Goal: Find specific page/section: Find specific page/section

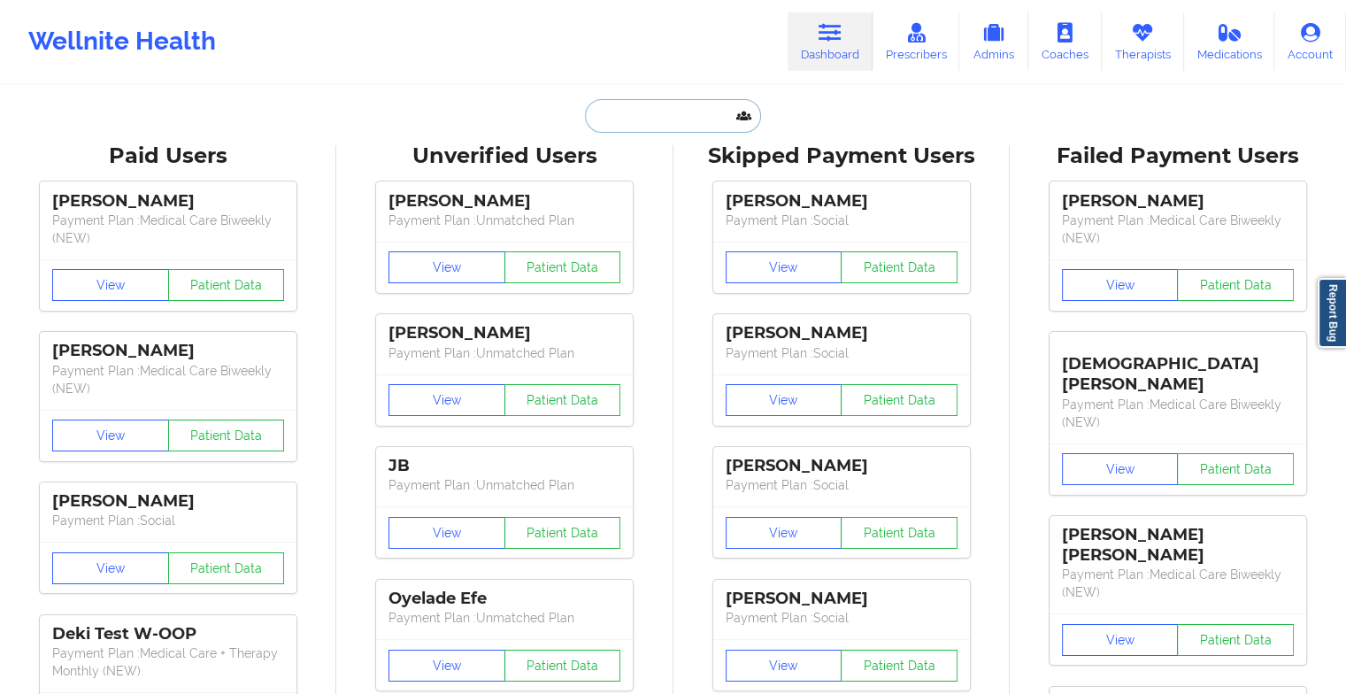
click at [650, 112] on input "text" at bounding box center [672, 116] width 175 height 34
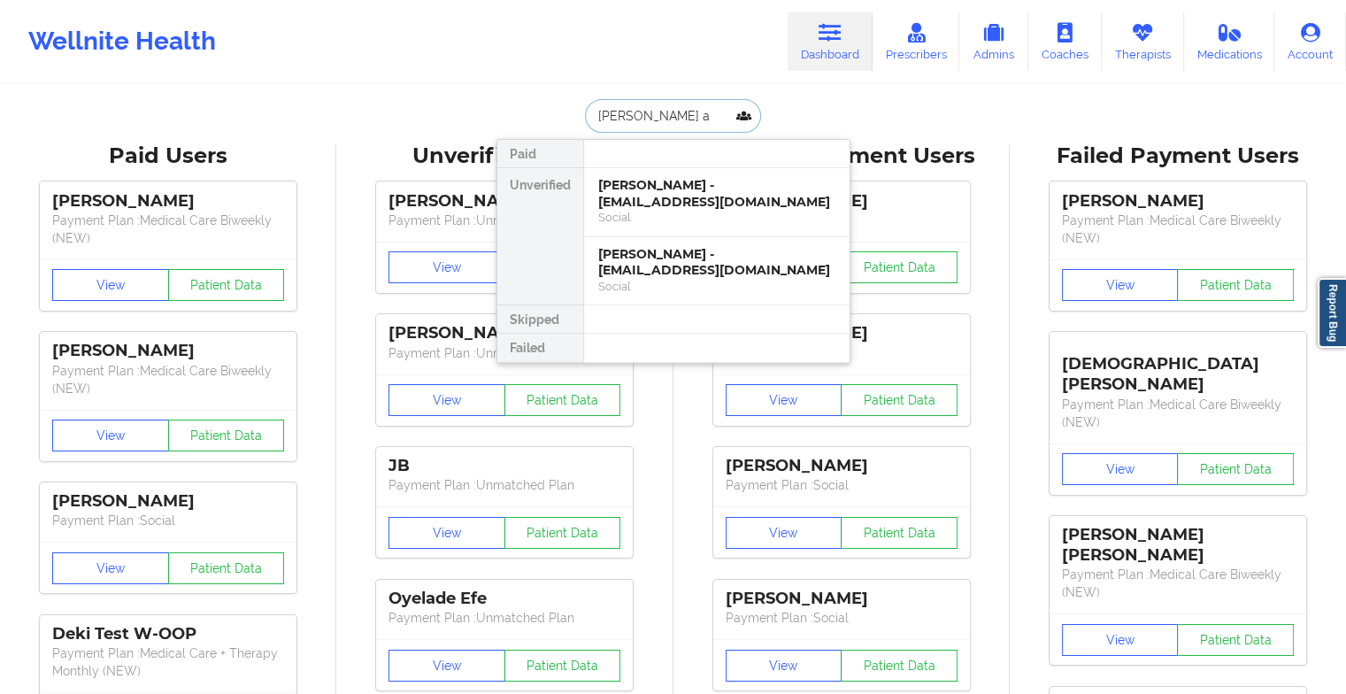
type input "[PERSON_NAME] an"
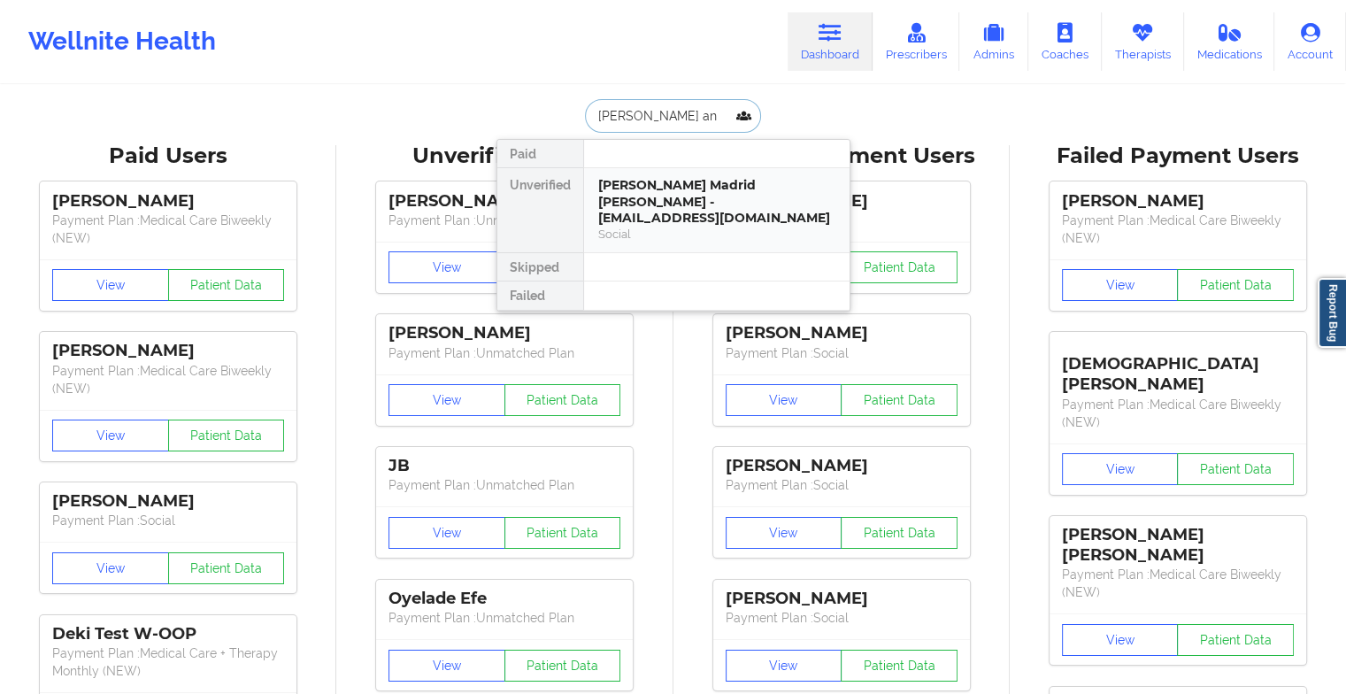
click at [648, 184] on div "[PERSON_NAME] Madrid [PERSON_NAME] - [EMAIL_ADDRESS][DOMAIN_NAME]" at bounding box center [716, 202] width 237 height 50
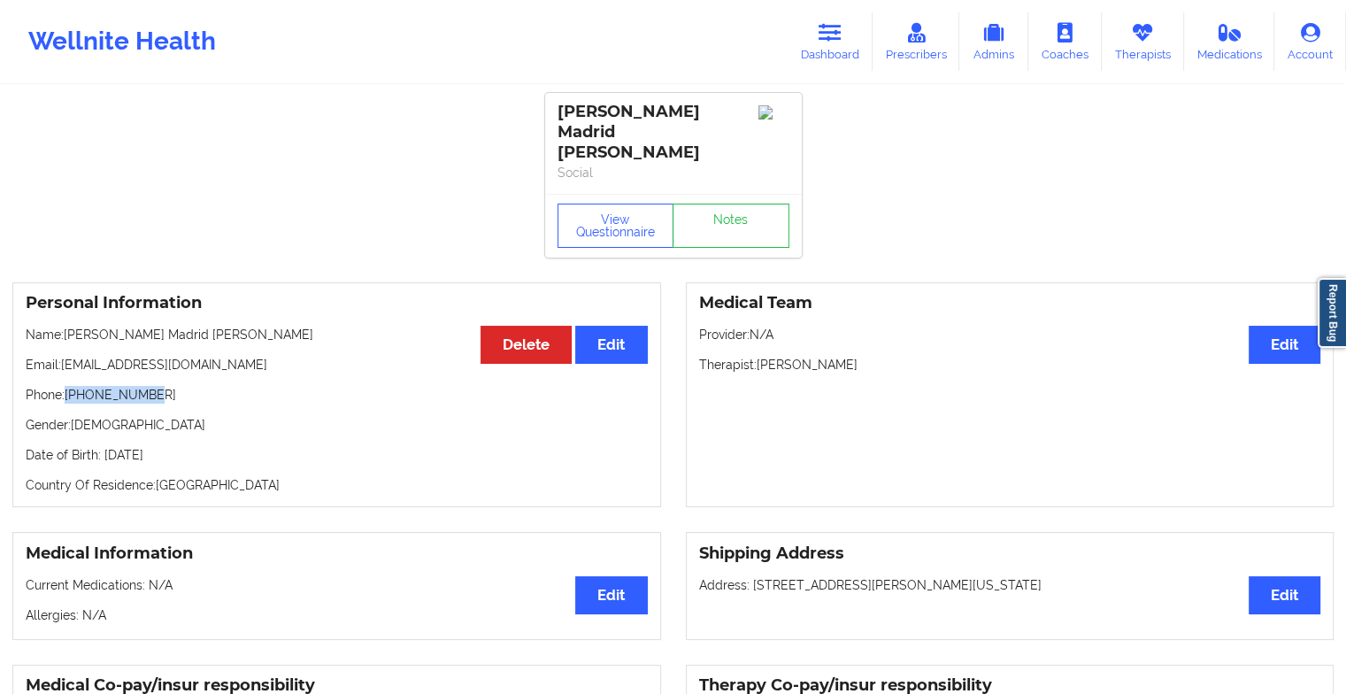
drag, startPoint x: 67, startPoint y: 375, endPoint x: 159, endPoint y: 368, distance: 92.3
click at [159, 386] on p "Phone: [PHONE_NUMBER]" at bounding box center [337, 395] width 622 height 18
copy p "[PHONE_NUMBER]"
click at [809, 46] on link "Dashboard" at bounding box center [829, 41] width 85 height 58
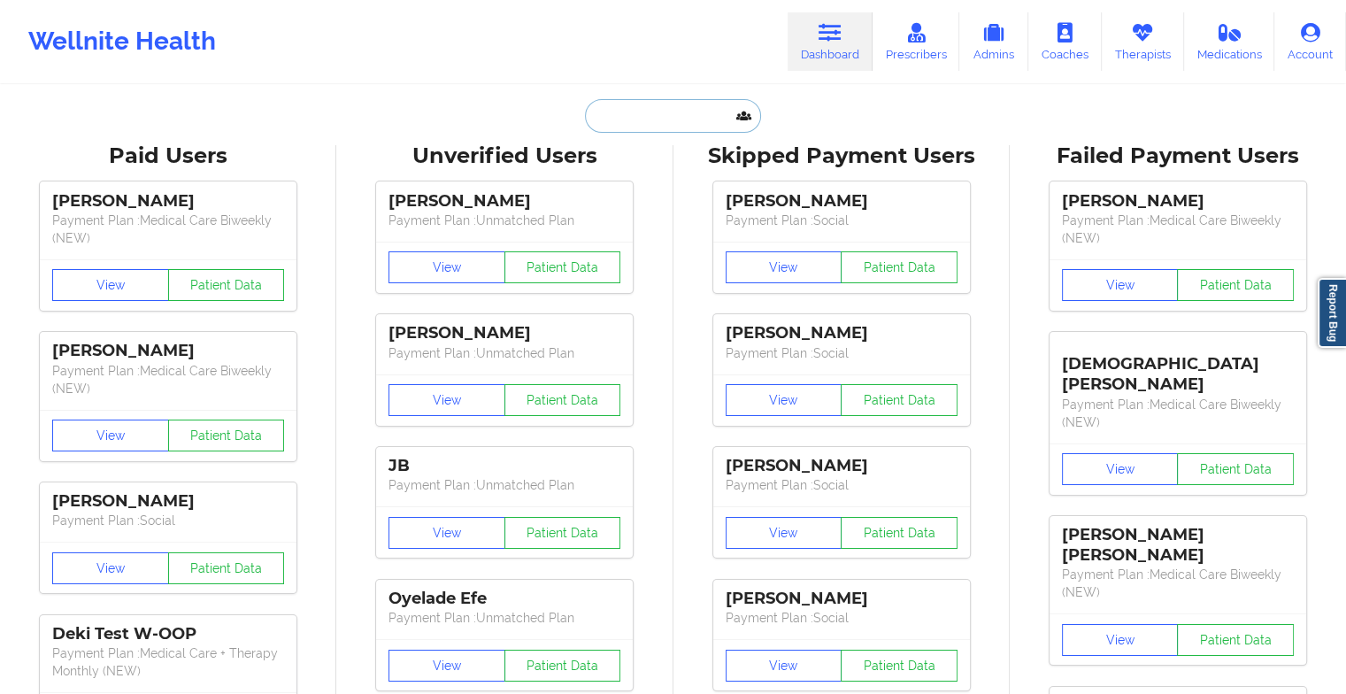
click at [638, 112] on input "text" at bounding box center [672, 116] width 175 height 34
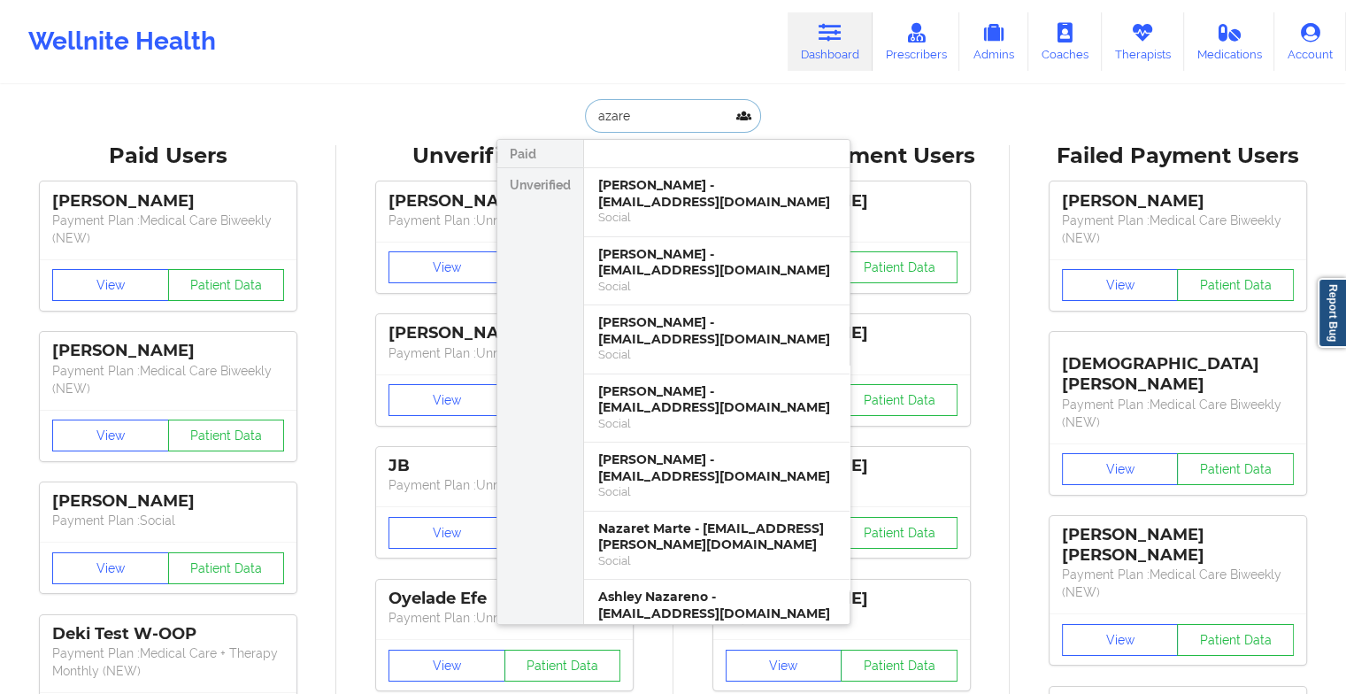
type input "azare"
click at [656, 202] on div "[PERSON_NAME] - [EMAIL_ADDRESS][DOMAIN_NAME]" at bounding box center [716, 193] width 237 height 33
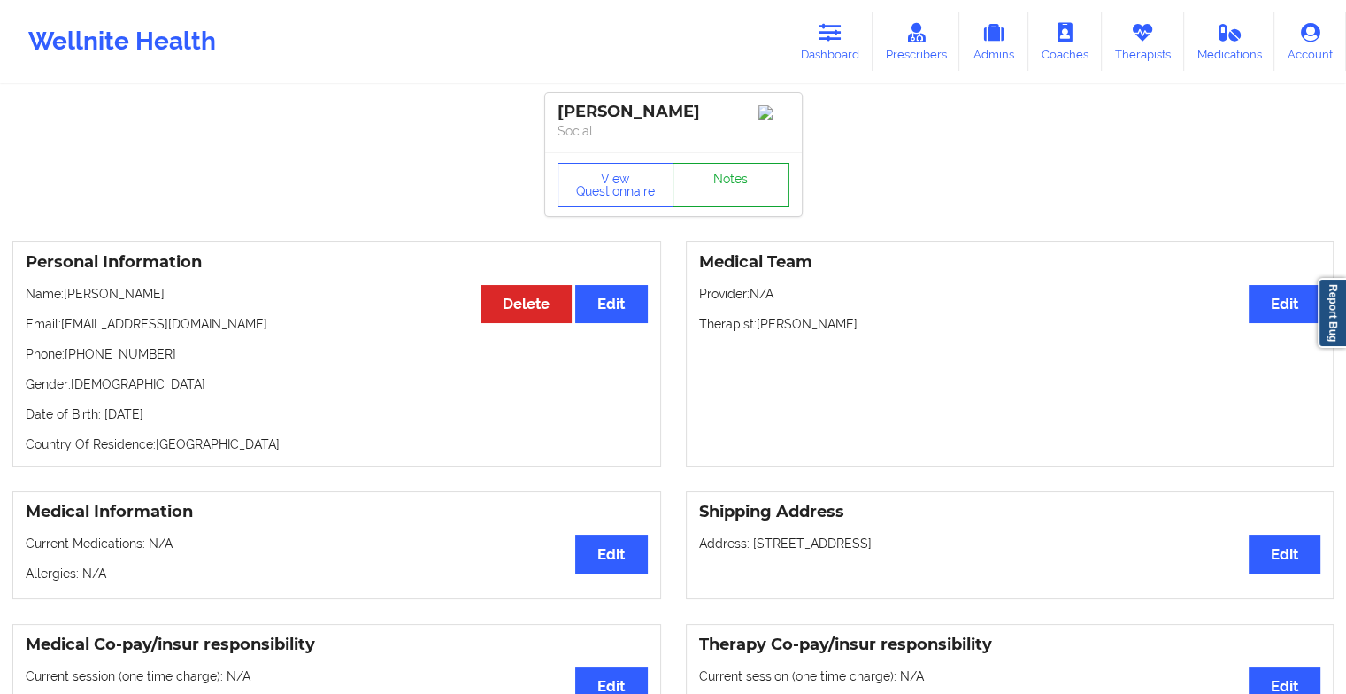
click at [726, 170] on link "Notes" at bounding box center [730, 185] width 117 height 44
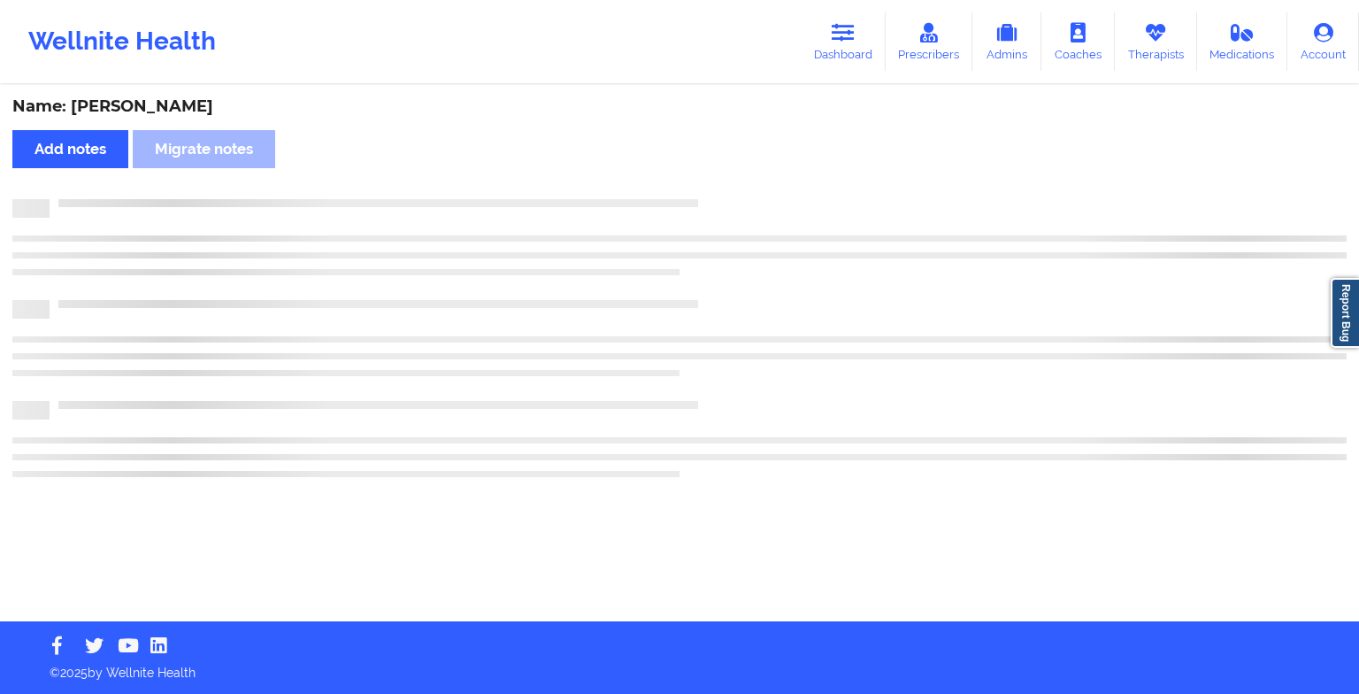
click at [726, 170] on div "Name: [PERSON_NAME] Add notes Migrate notes" at bounding box center [679, 354] width 1359 height 534
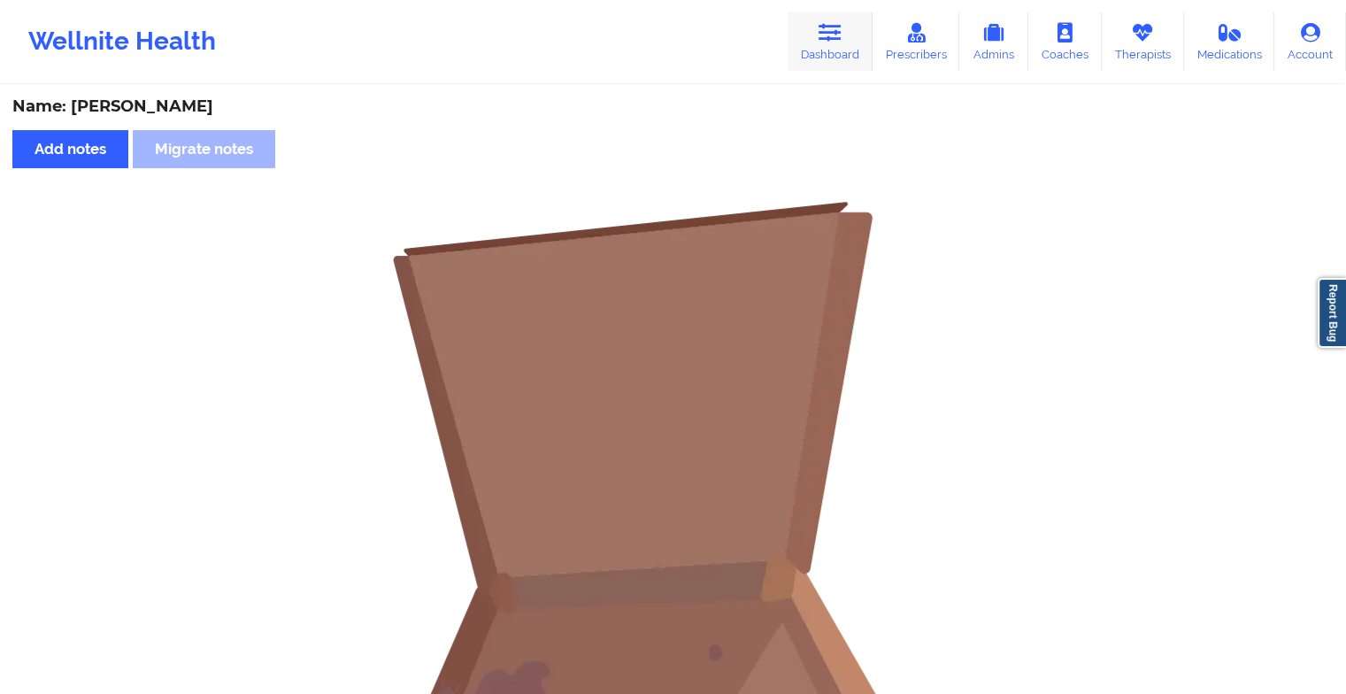
click at [846, 59] on link "Dashboard" at bounding box center [829, 41] width 85 height 58
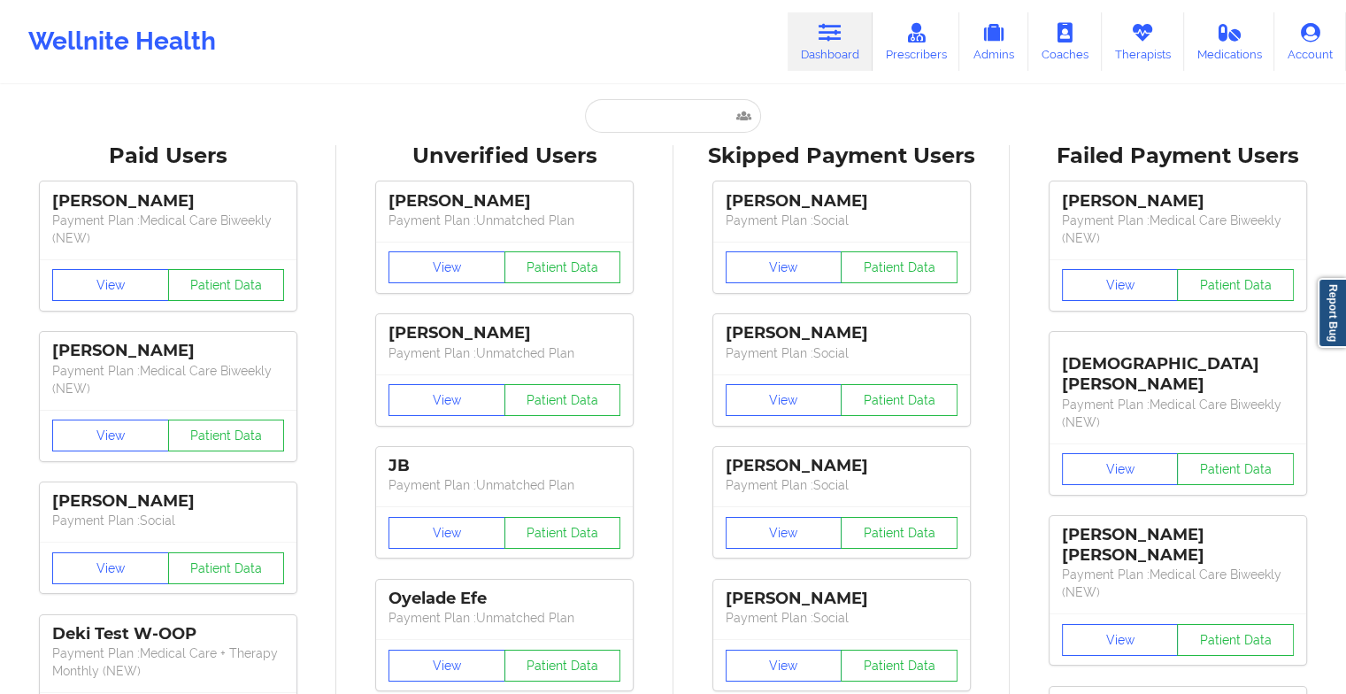
click at [657, 126] on input "text" at bounding box center [672, 116] width 175 height 34
type input "a"
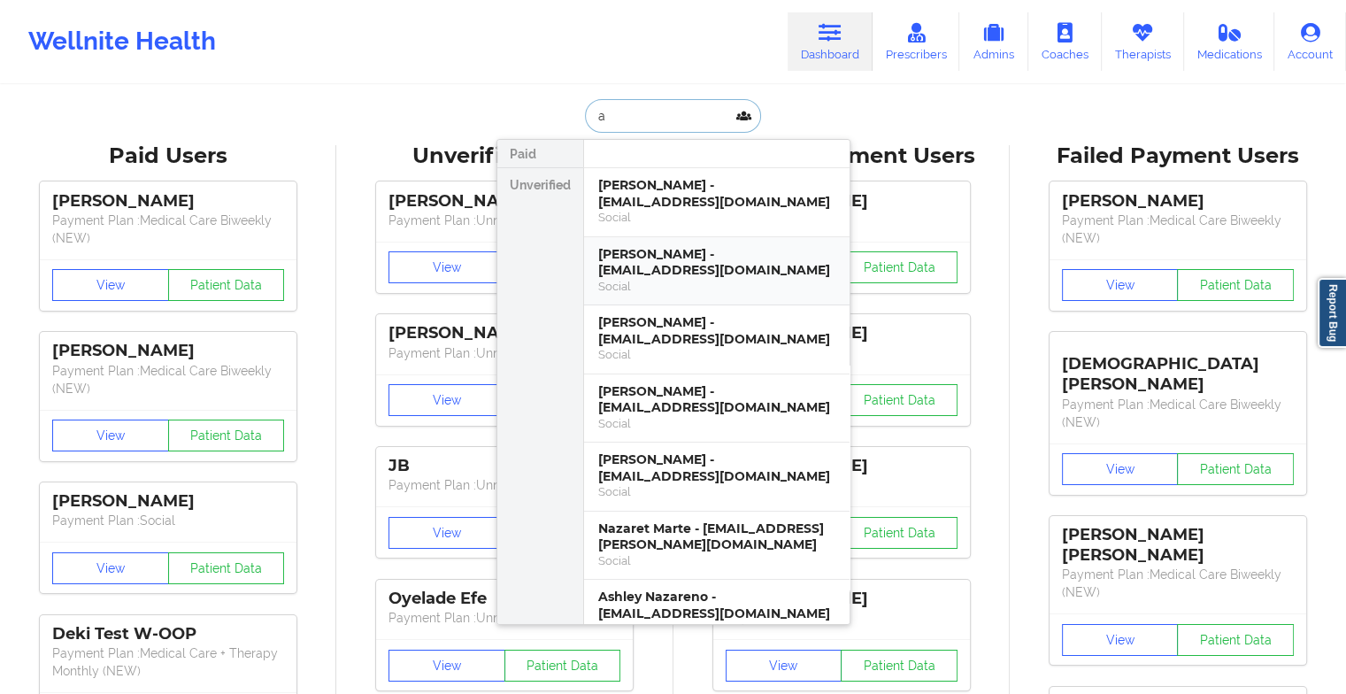
click at [681, 265] on div "[PERSON_NAME] - [EMAIL_ADDRESS][DOMAIN_NAME]" at bounding box center [716, 262] width 237 height 33
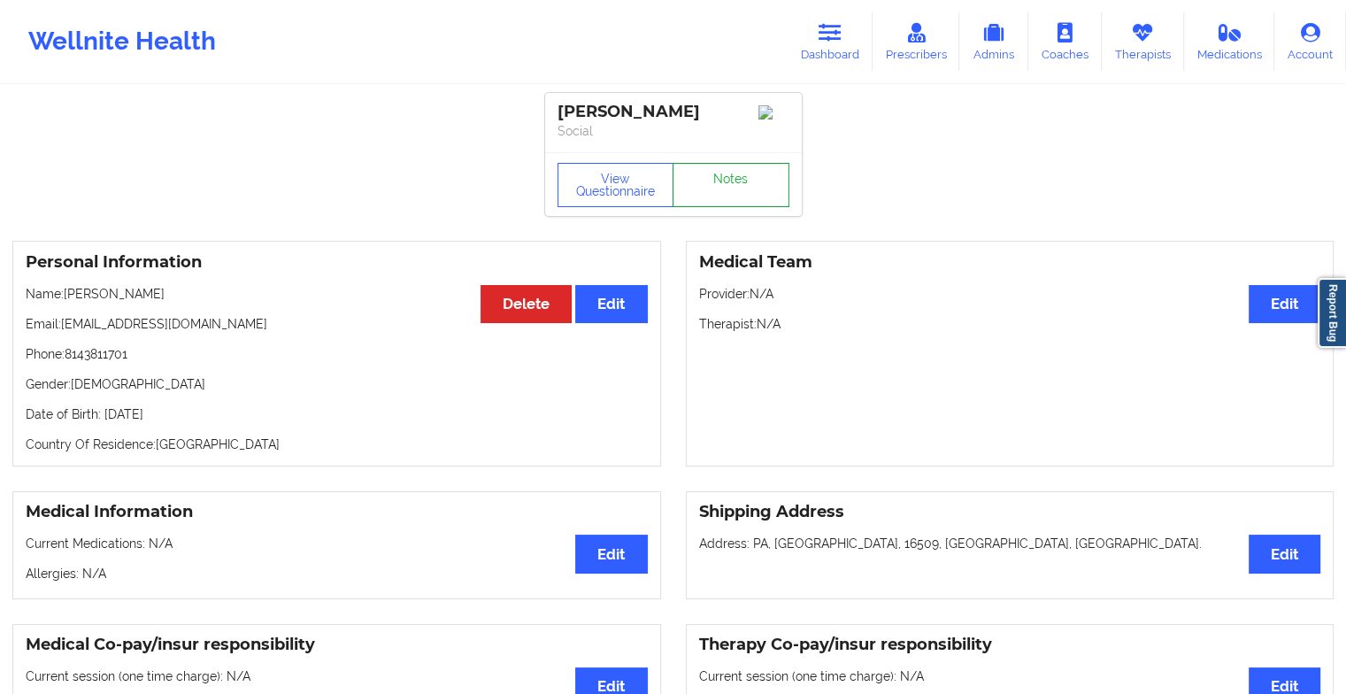
click at [719, 189] on link "Notes" at bounding box center [730, 185] width 117 height 44
